Goal: Task Accomplishment & Management: Manage account settings

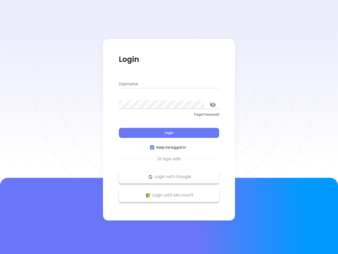
click at [169, 127] on div "Login" at bounding box center [169, 129] width 100 height 16
click at [169, 84] on input "Username" at bounding box center [169, 84] width 100 height 8
click at [213, 105] on icon "toggle password visibility" at bounding box center [213, 104] width 6 height 5
click at [169, 133] on span "Login" at bounding box center [169, 132] width 9 height 4
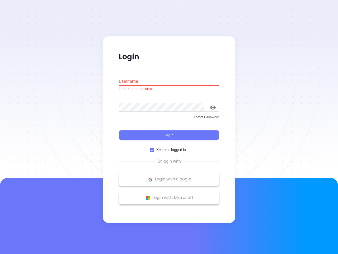
click at [169, 147] on span "Keep me logged in" at bounding box center [171, 150] width 34 height 6
click at [154, 148] on input "Keep me logged in" at bounding box center [152, 150] width 4 height 4
checkbox input "false"
click at [169, 176] on p "Login with Google" at bounding box center [169, 179] width 95 height 8
click at [169, 195] on p "Login with Microsoft" at bounding box center [169, 198] width 95 height 8
